Goal: Information Seeking & Learning: Learn about a topic

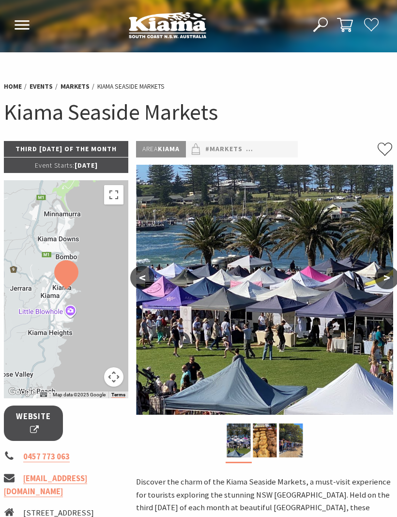
click at [179, 24] on img at bounding box center [168, 25] width 78 height 27
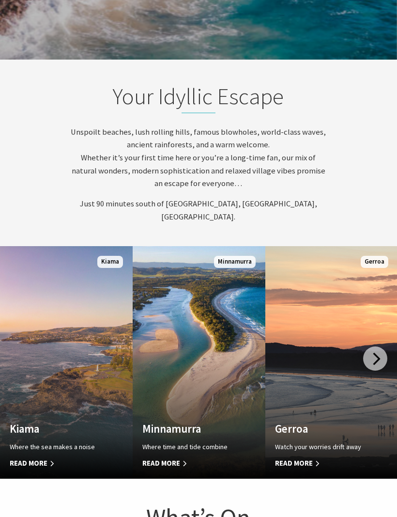
scroll to position [561, 0]
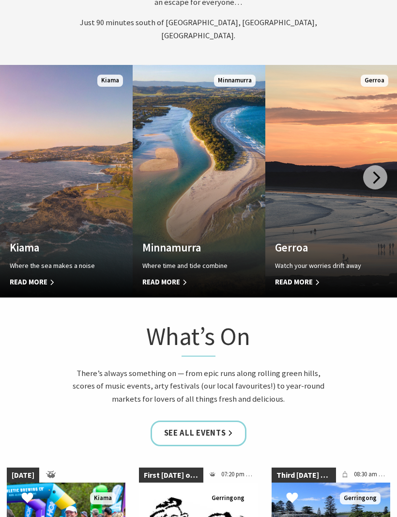
click at [37, 288] on span "Read More" at bounding box center [57, 283] width 94 height 12
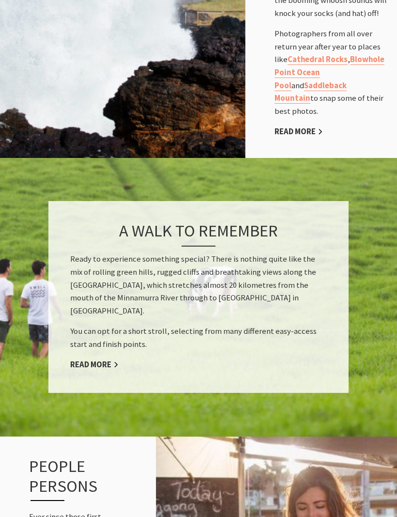
scroll to position [926, 0]
click at [94, 360] on link "Read More" at bounding box center [94, 365] width 48 height 11
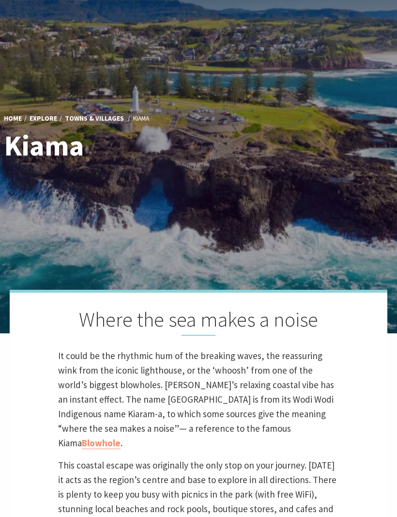
scroll to position [0, 0]
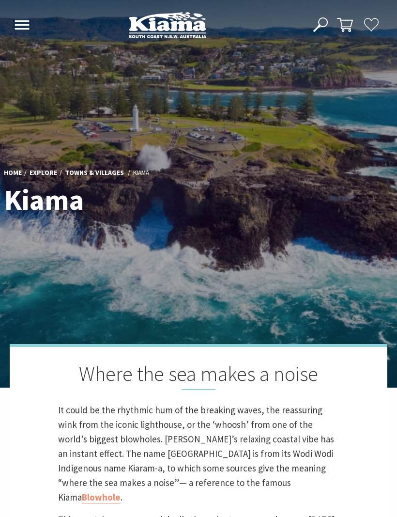
click at [27, 26] on use at bounding box center [22, 24] width 15 height 9
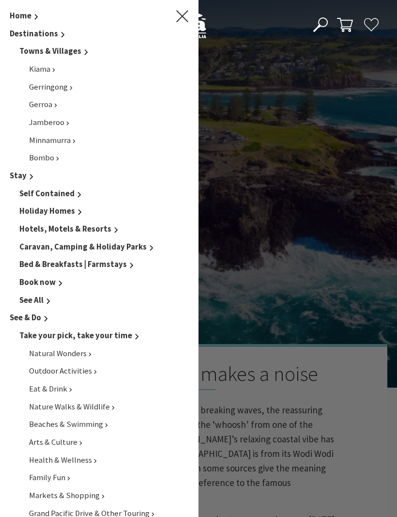
click at [183, 17] on icon "Main Menu" at bounding box center [182, 16] width 12 height 12
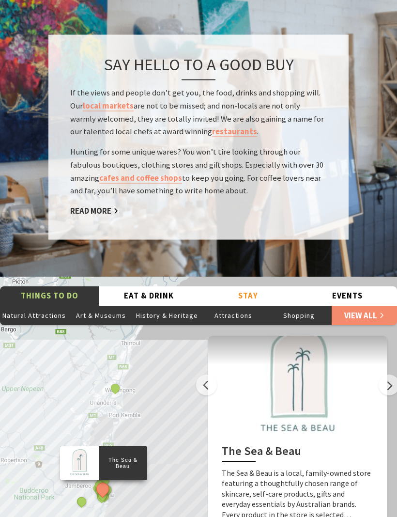
scroll to position [1766, 0]
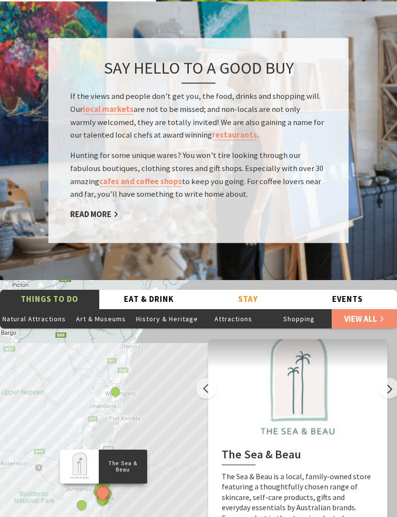
click at [354, 290] on button "Events" at bounding box center [347, 300] width 99 height 20
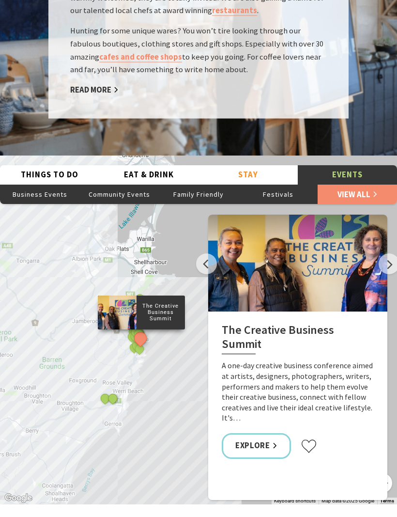
scroll to position [1912, 0]
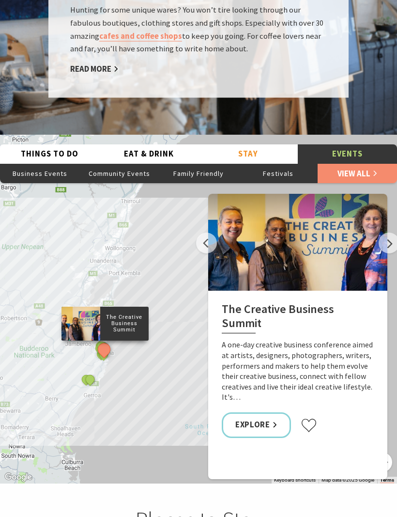
click at [387, 233] on button "Next" at bounding box center [389, 243] width 21 height 21
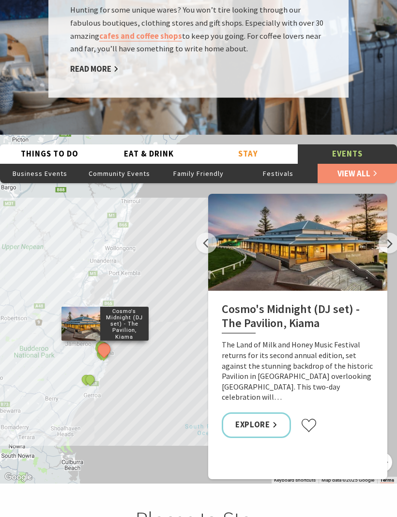
click at [386, 233] on button "Next" at bounding box center [389, 243] width 21 height 21
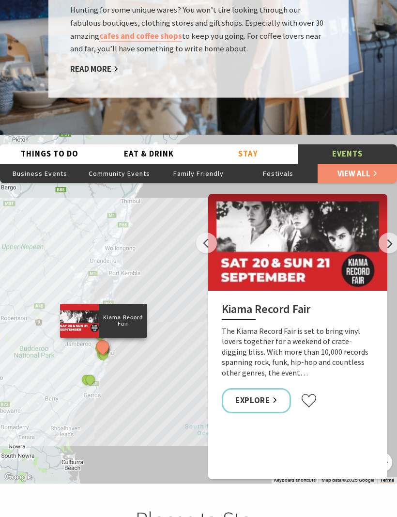
click at [389, 233] on button "Next" at bounding box center [389, 243] width 21 height 21
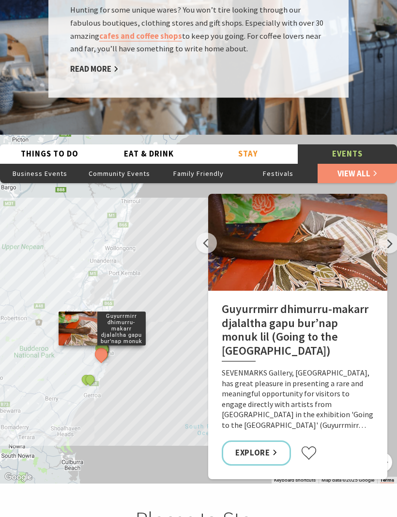
click at [392, 233] on button "Next" at bounding box center [389, 243] width 21 height 21
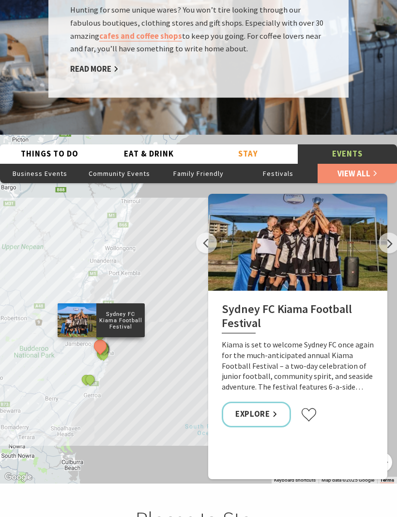
click at [392, 233] on button "Next" at bounding box center [389, 243] width 21 height 21
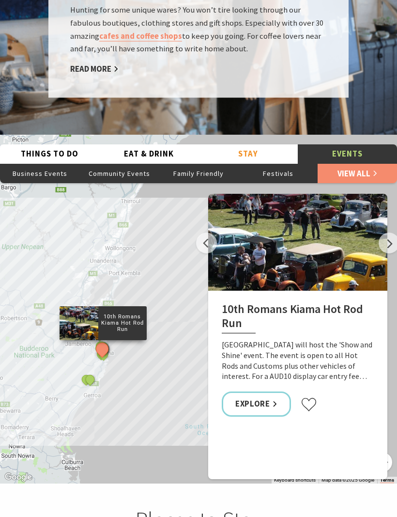
click at [209, 233] on button "Previous" at bounding box center [206, 243] width 21 height 21
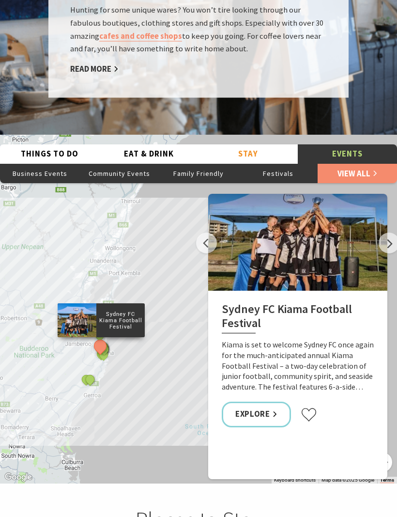
click at [210, 233] on button "Previous" at bounding box center [206, 243] width 21 height 21
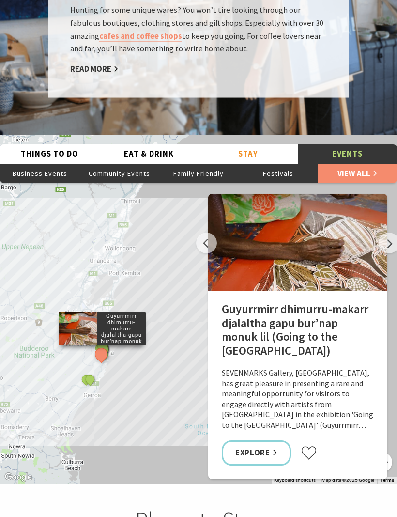
click at [266, 441] on link "Explore" at bounding box center [256, 454] width 69 height 26
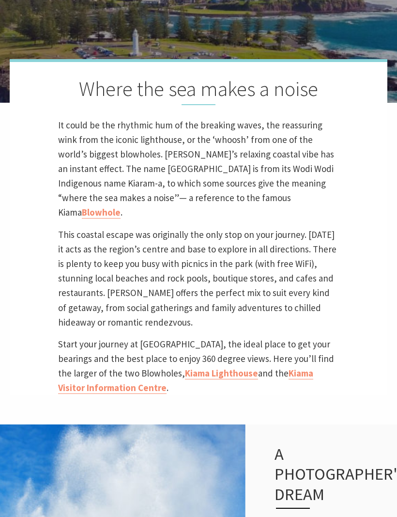
scroll to position [418, 0]
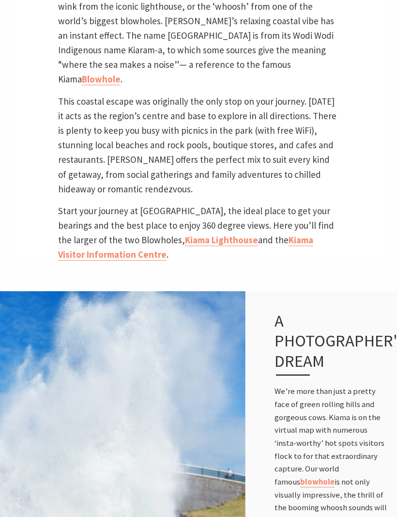
click at [275, 249] on link "Kiama Visitor Information Centre" at bounding box center [185, 247] width 255 height 27
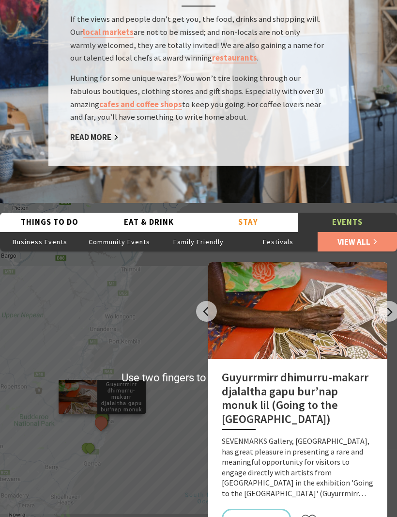
scroll to position [1843, 0]
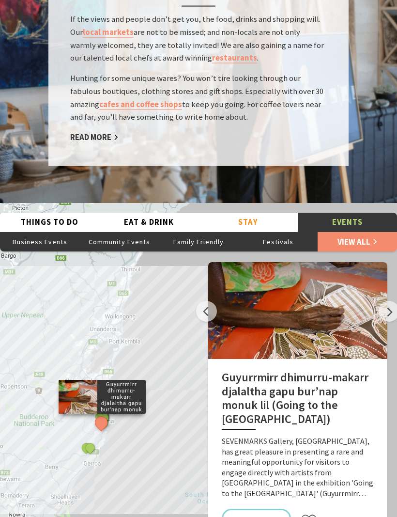
click at [250, 213] on button "Stay" at bounding box center [248, 223] width 99 height 20
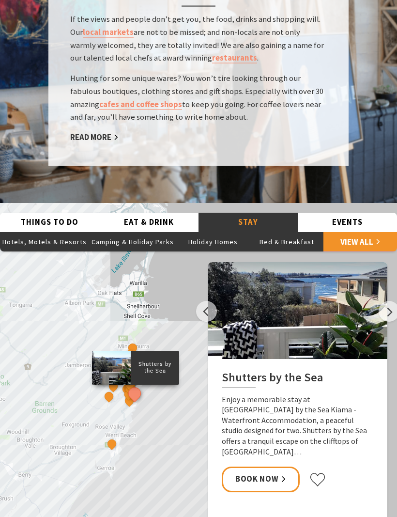
click at [153, 213] on button "Eat & Drink" at bounding box center [148, 223] width 99 height 20
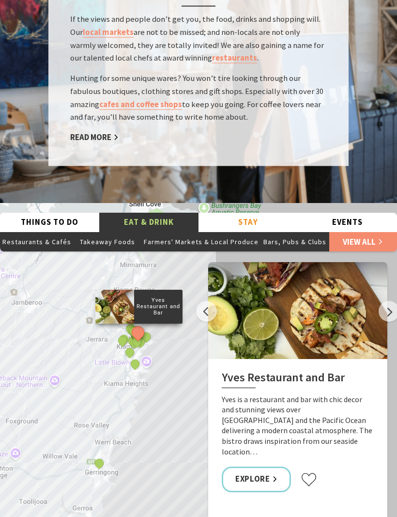
click at [385, 301] on button "Next" at bounding box center [389, 311] width 21 height 21
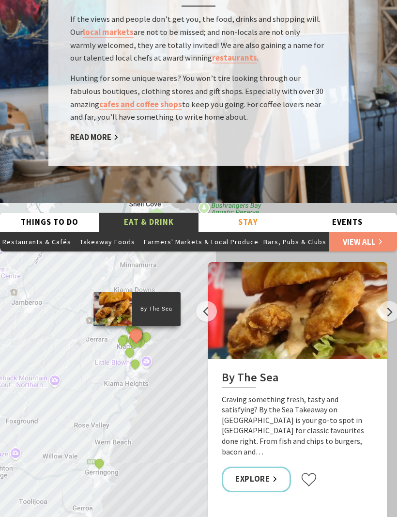
click at [393, 301] on button "Next" at bounding box center [389, 311] width 21 height 21
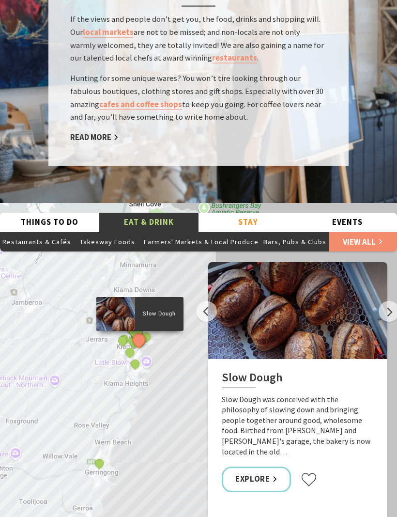
click at [392, 301] on button "Next" at bounding box center [389, 311] width 21 height 21
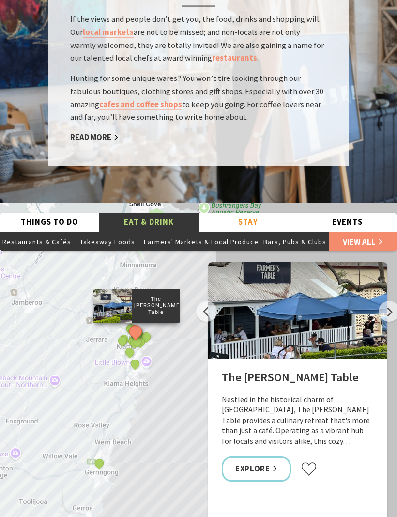
click at [392, 301] on button "Next" at bounding box center [389, 311] width 21 height 21
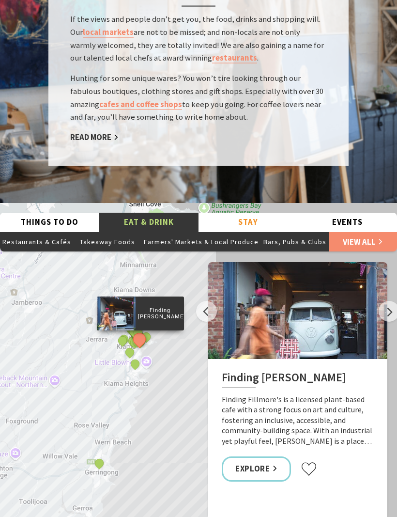
click at [392, 301] on button "Next" at bounding box center [389, 311] width 21 height 21
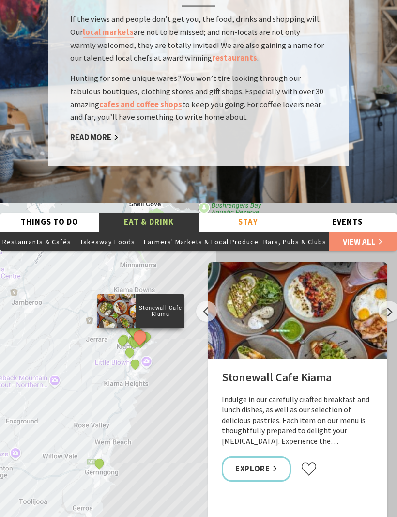
click at [393, 301] on button "Next" at bounding box center [389, 311] width 21 height 21
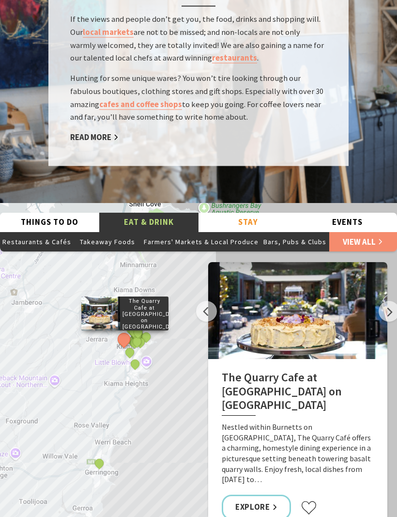
click at [392, 301] on button "Next" at bounding box center [389, 311] width 21 height 21
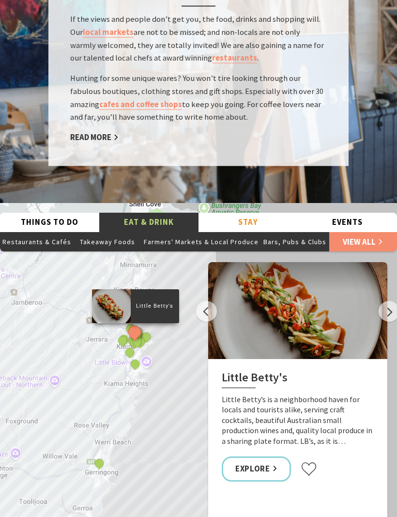
click at [391, 301] on button "Next" at bounding box center [389, 311] width 21 height 21
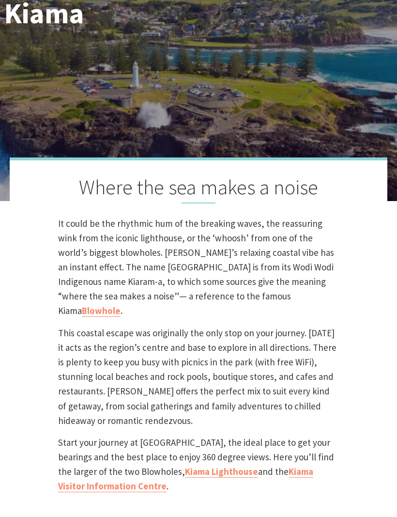
scroll to position [0, 0]
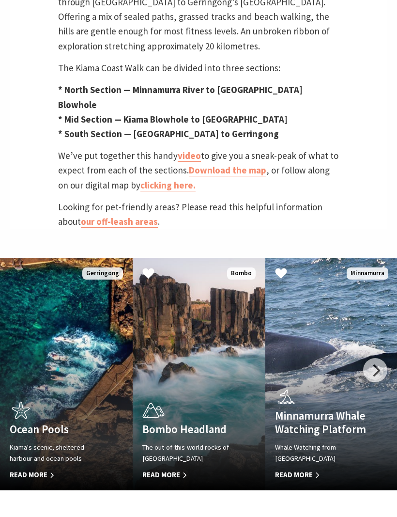
scroll to position [476, 0]
click at [184, 162] on link "video" at bounding box center [189, 156] width 23 height 12
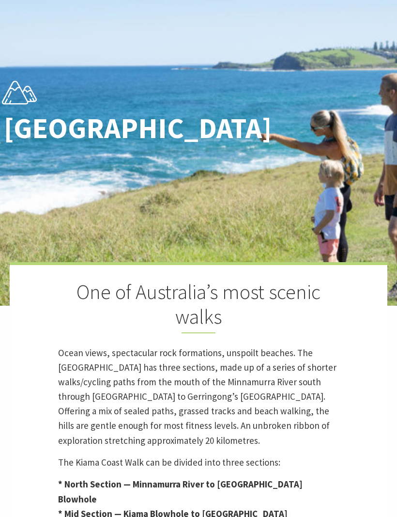
scroll to position [0, 0]
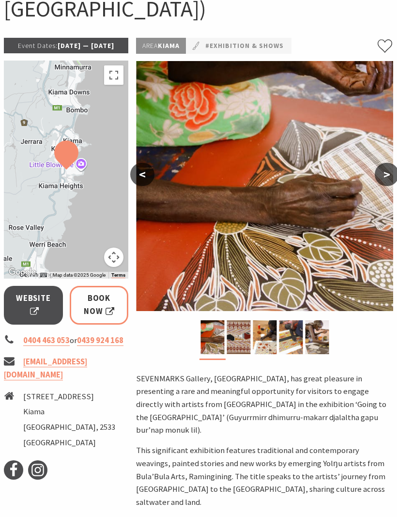
scroll to position [174, 0]
click at [243, 339] on img at bounding box center [239, 337] width 24 height 34
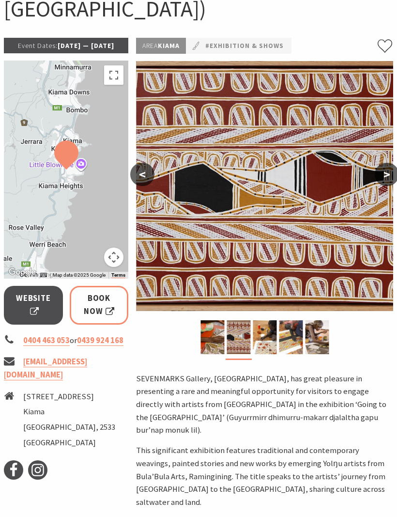
click at [263, 334] on img at bounding box center [265, 337] width 24 height 34
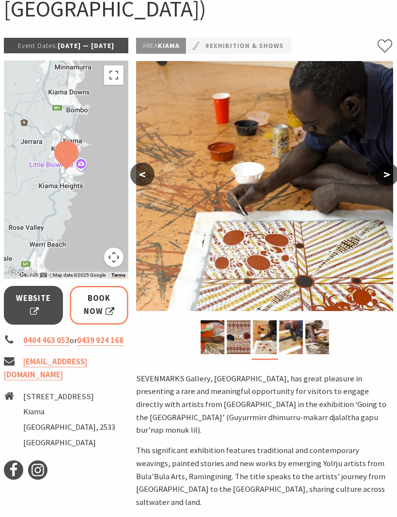
click at [294, 338] on img at bounding box center [291, 337] width 24 height 34
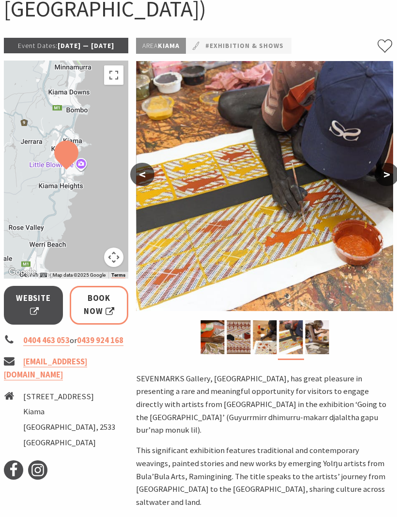
click at [321, 335] on img at bounding box center [317, 337] width 24 height 34
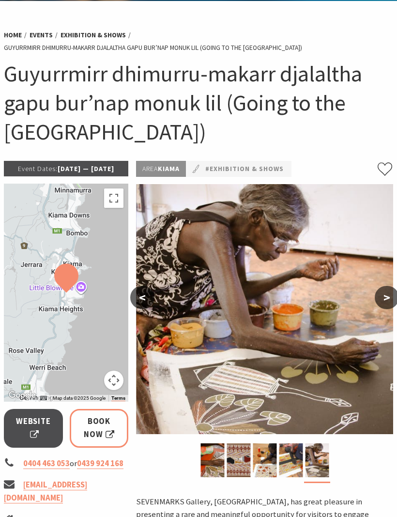
scroll to position [0, 0]
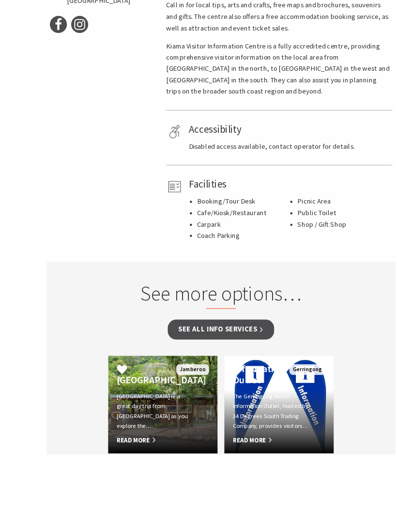
scroll to position [616, 0]
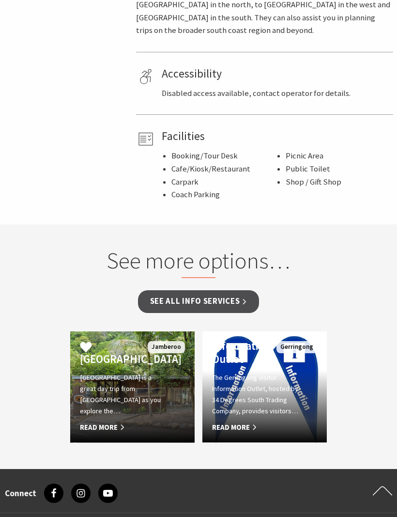
click at [104, 422] on span "Read More" at bounding box center [123, 428] width 87 height 12
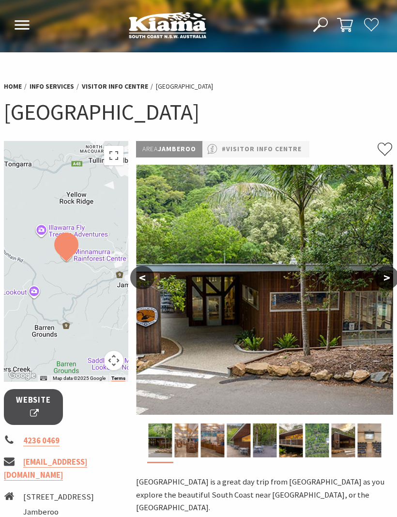
click at [190, 441] on img at bounding box center [186, 441] width 24 height 34
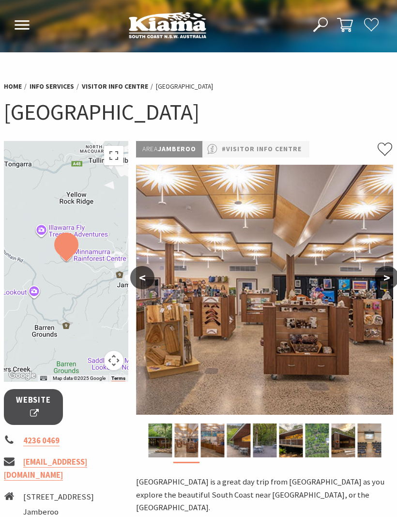
click at [212, 444] on img at bounding box center [213, 441] width 24 height 34
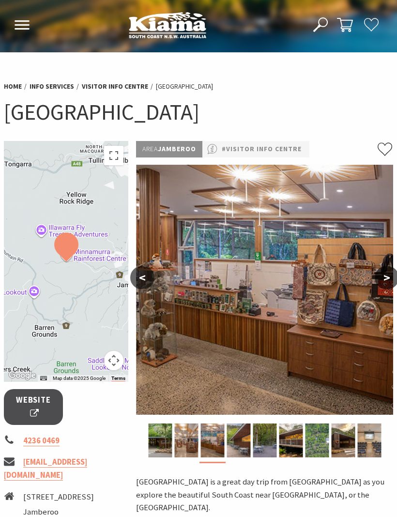
click at [240, 441] on img at bounding box center [239, 441] width 24 height 34
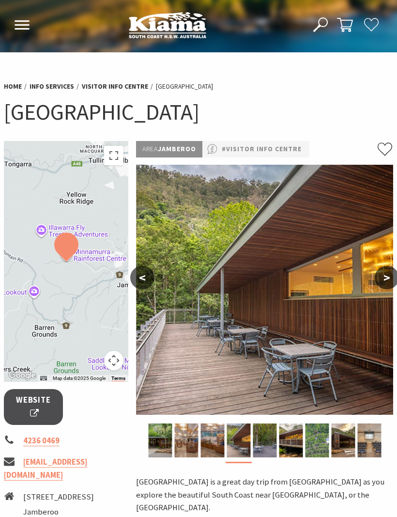
click at [266, 442] on img at bounding box center [265, 441] width 24 height 34
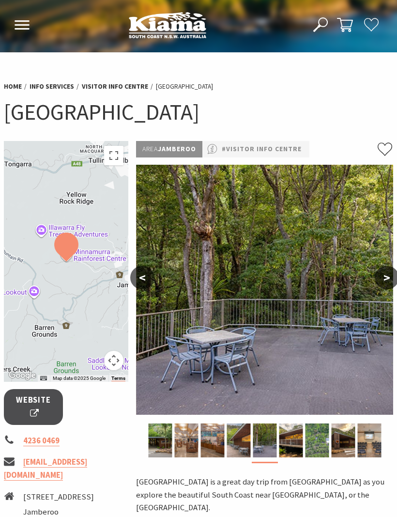
click at [293, 439] on img at bounding box center [291, 441] width 24 height 34
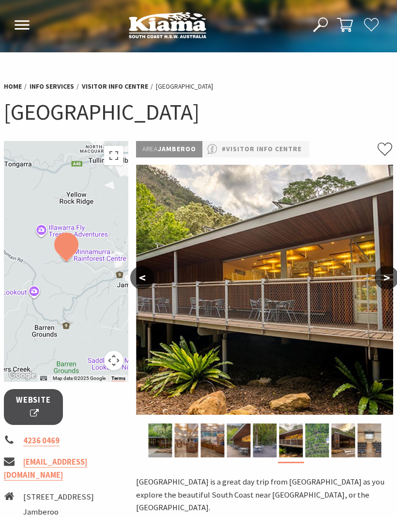
click at [320, 441] on img at bounding box center [317, 441] width 24 height 34
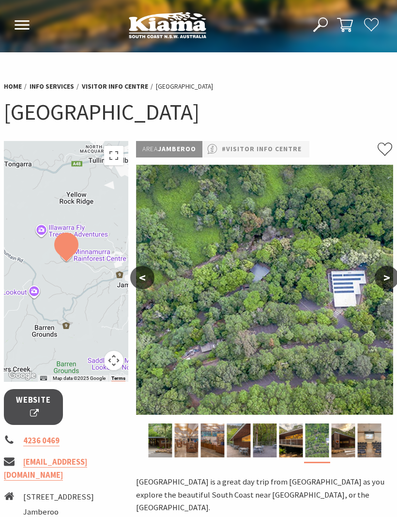
click at [345, 439] on img at bounding box center [343, 441] width 24 height 34
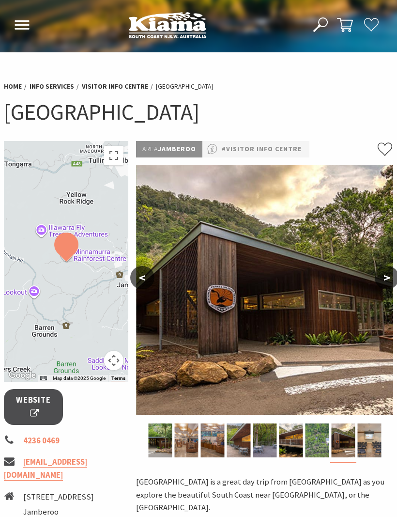
click at [368, 445] on img at bounding box center [370, 441] width 24 height 34
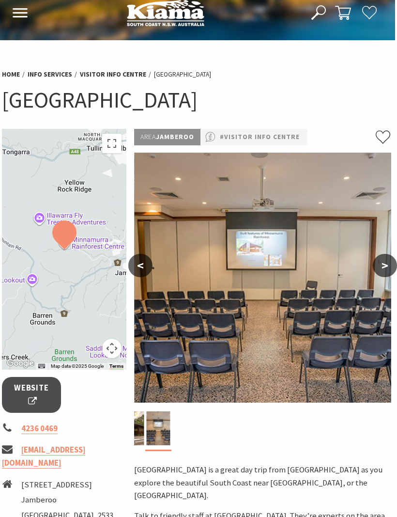
scroll to position [0, 2]
